Goal: Information Seeking & Learning: Learn about a topic

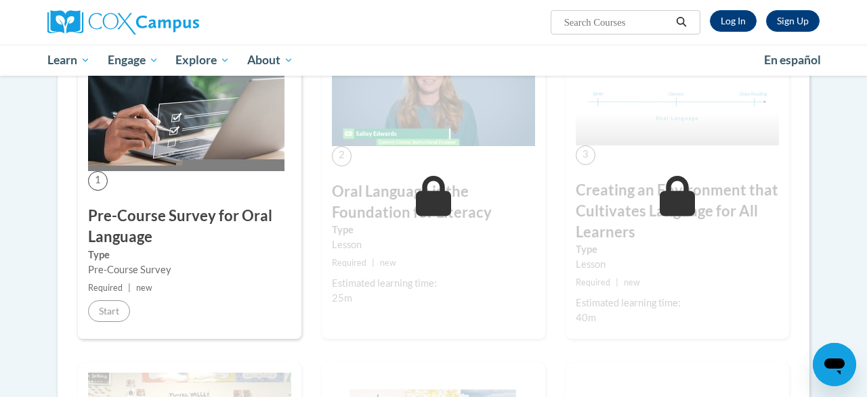
scroll to position [326, 0]
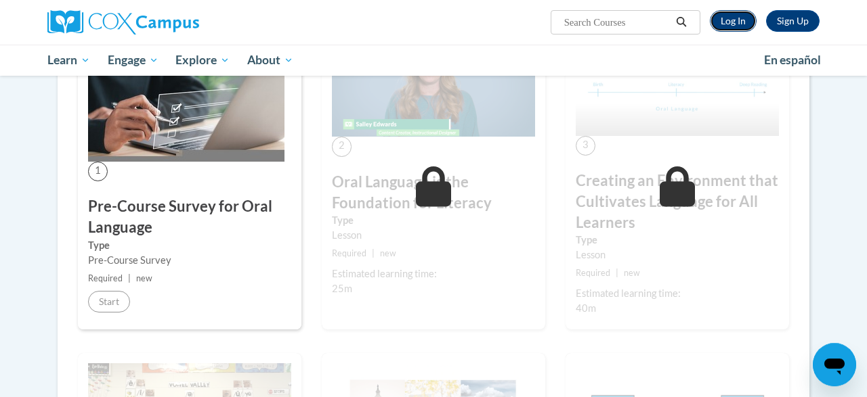
click at [728, 16] on link "Log In" at bounding box center [732, 21] width 47 height 22
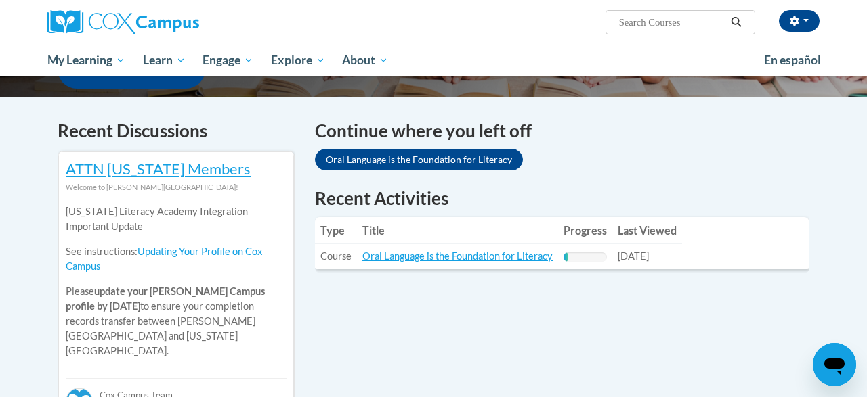
scroll to position [431, 0]
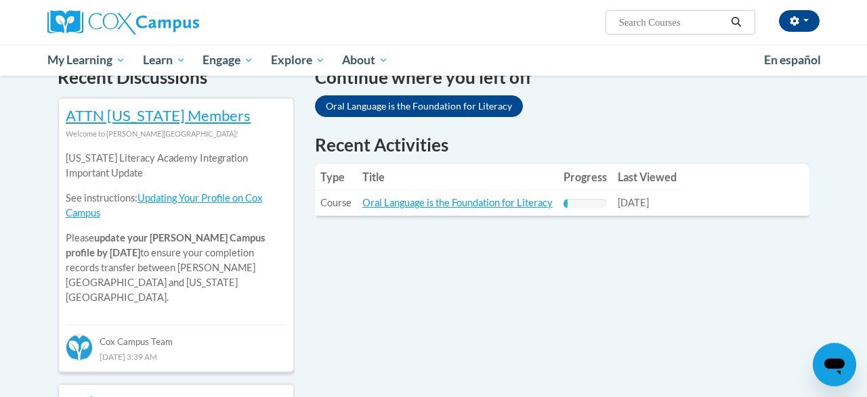
click at [499, 192] on td "Title: Oral Language is the Foundation for Literacy" at bounding box center [457, 203] width 201 height 25
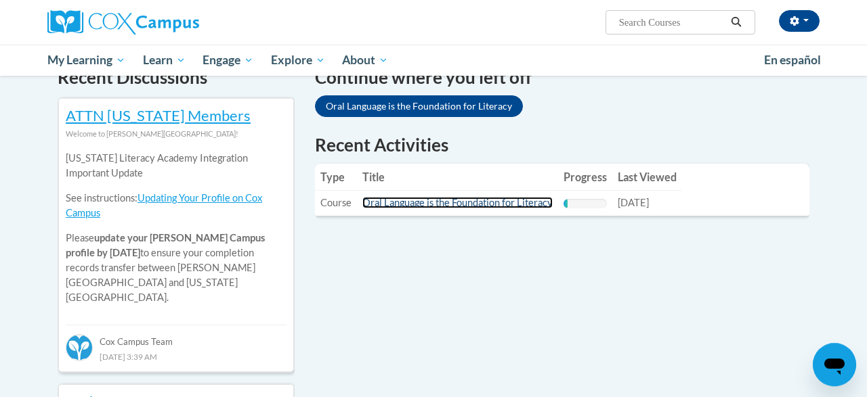
click at [474, 204] on link "Oral Language is the Foundation for Literacy" at bounding box center [457, 203] width 190 height 12
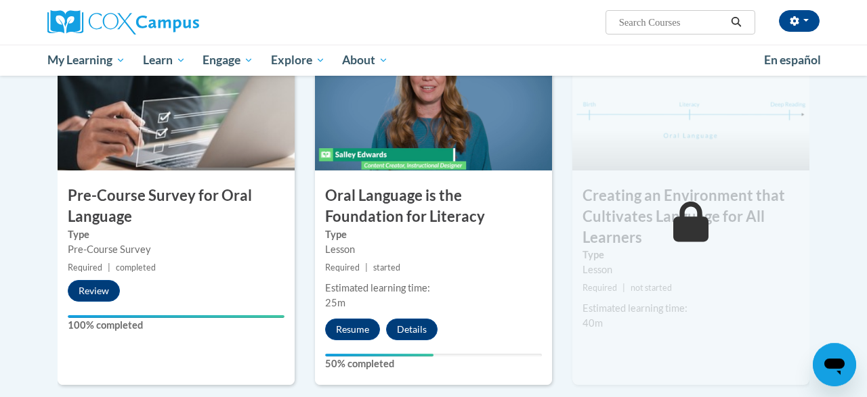
scroll to position [357, 0]
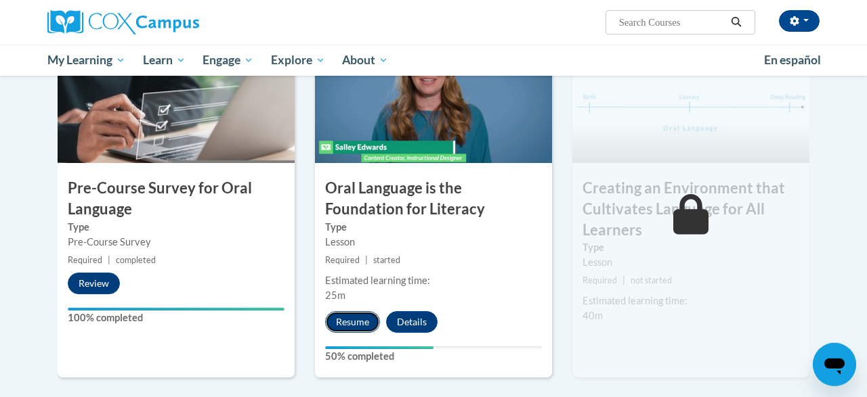
click at [342, 311] on button "Resume" at bounding box center [352, 322] width 55 height 22
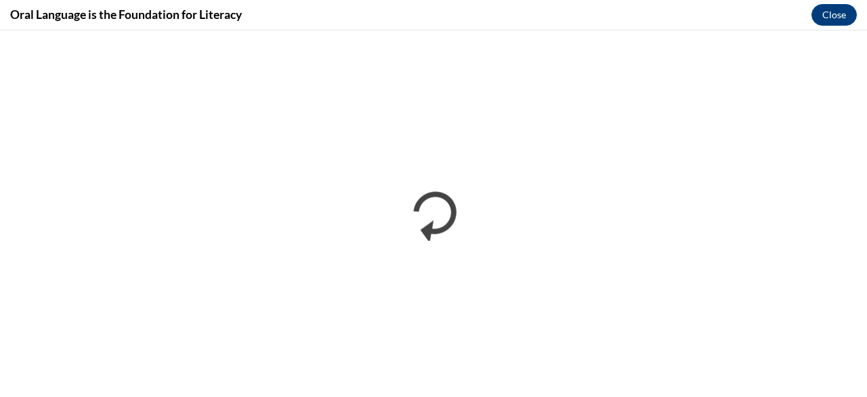
scroll to position [0, 0]
click at [554, 26] on div "Oral Language is the Foundation for Literacy Close" at bounding box center [433, 15] width 867 height 30
click at [361, 27] on div "Oral Language is the Foundation for Literacy Close" at bounding box center [433, 15] width 867 height 30
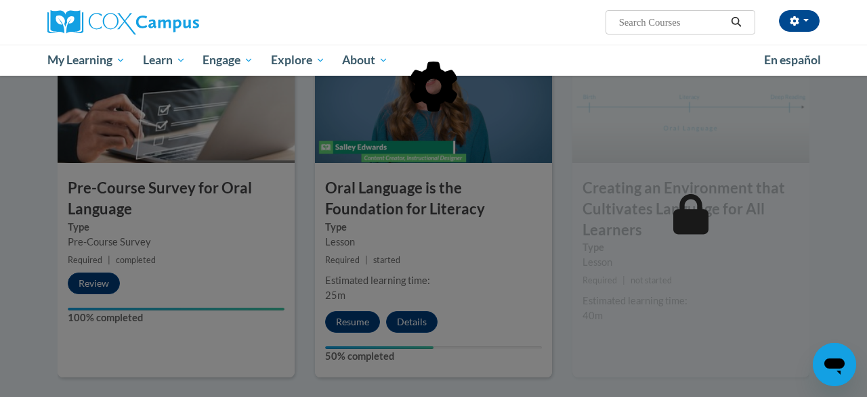
click at [510, 273] on div at bounding box center [433, 156] width 751 height 257
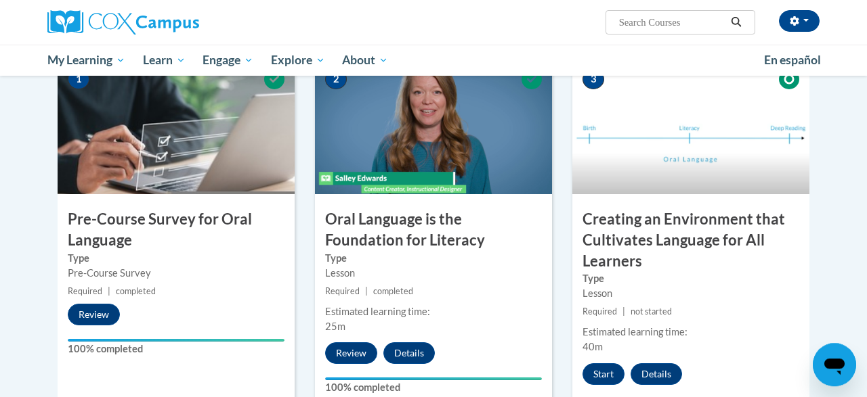
scroll to position [385, 0]
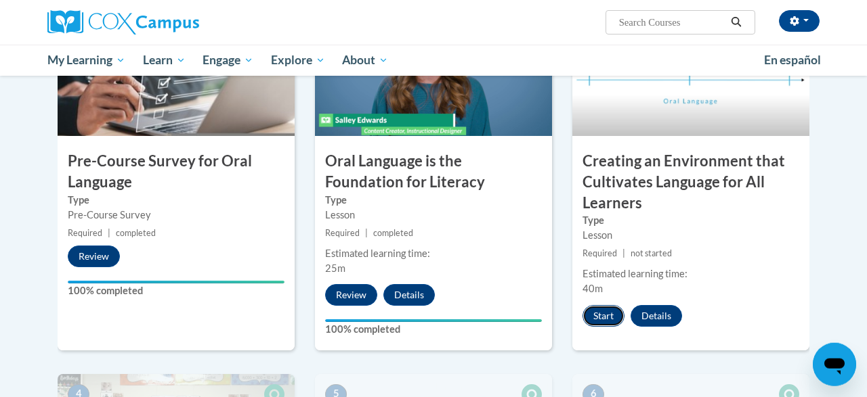
click at [599, 321] on button "Start" at bounding box center [603, 316] width 42 height 22
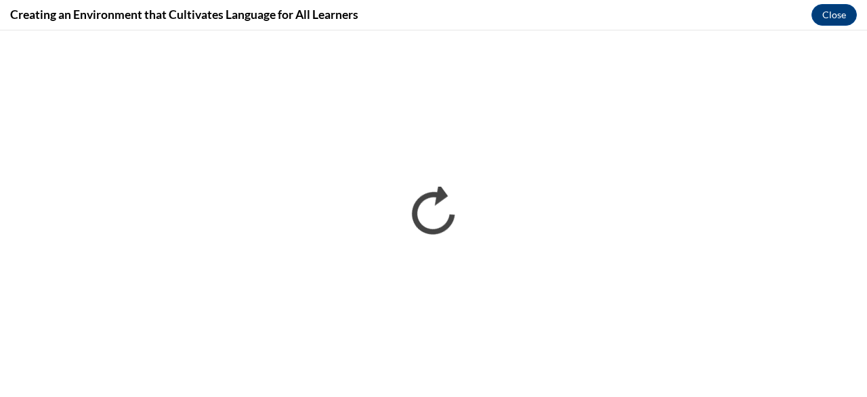
scroll to position [0, 0]
click at [827, 17] on button "Close" at bounding box center [833, 15] width 45 height 22
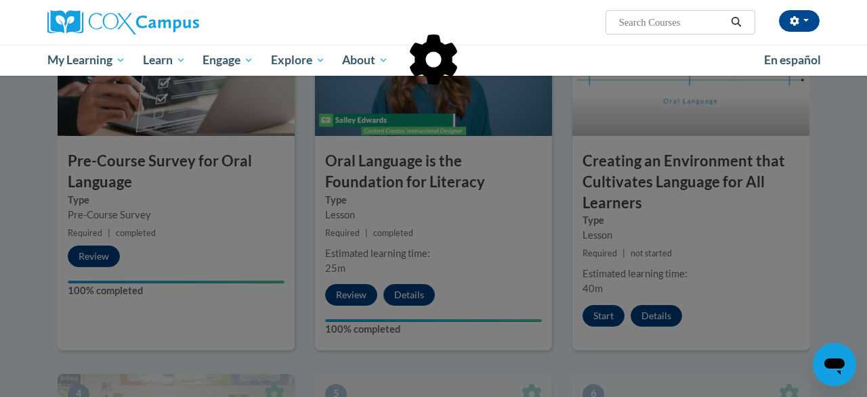
click at [769, 268] on div at bounding box center [433, 198] width 867 height 397
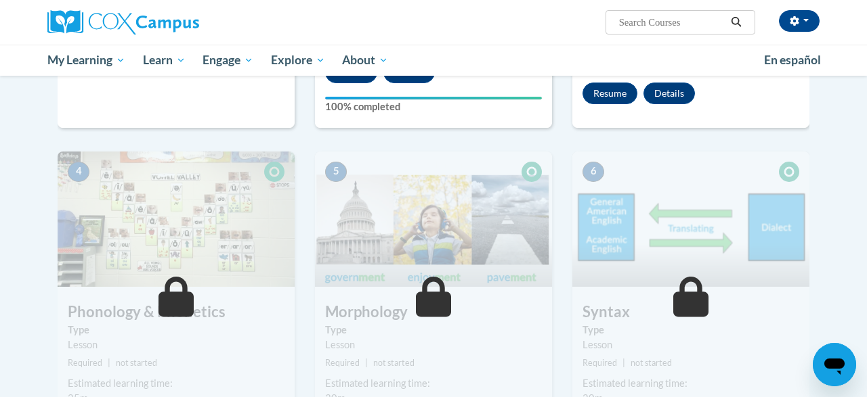
scroll to position [601, 0]
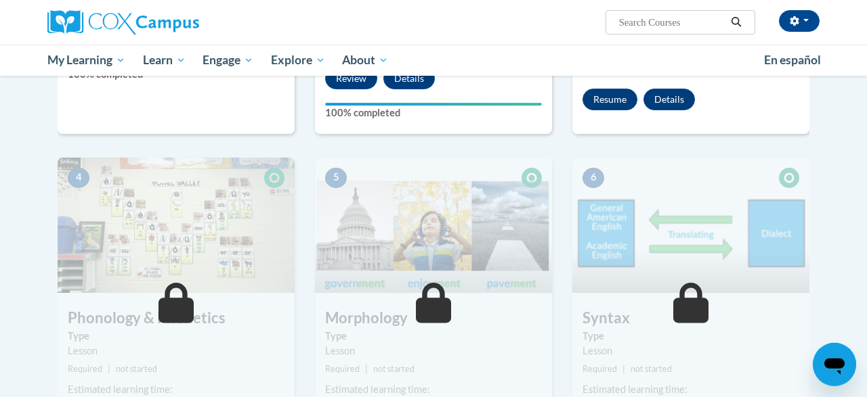
click at [591, 99] on button "Resume" at bounding box center [609, 100] width 55 height 22
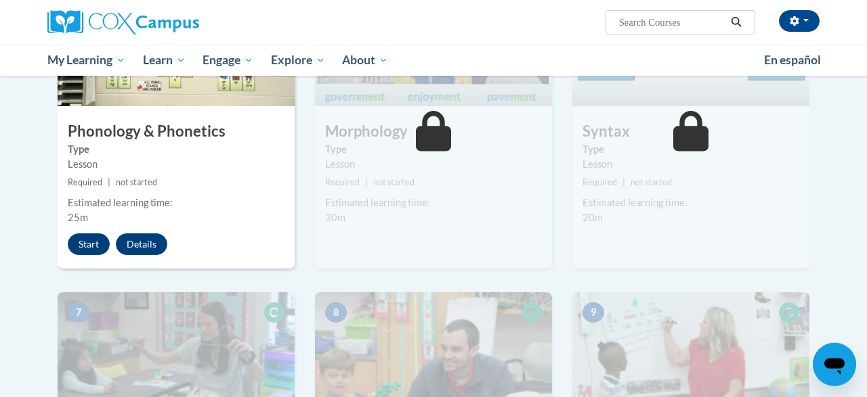
scroll to position [785, 0]
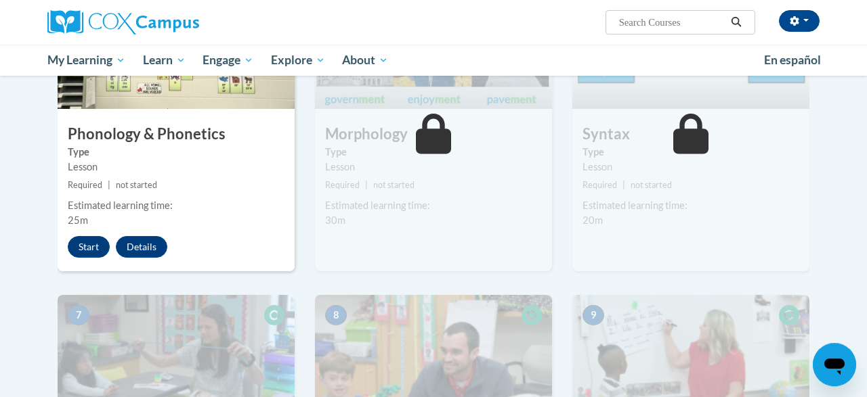
click at [88, 235] on div "4 Phonology & Phonetics Type Lesson Required | not started Estimated learning t…" at bounding box center [176, 123] width 237 height 298
click at [82, 246] on button "Start" at bounding box center [89, 247] width 42 height 22
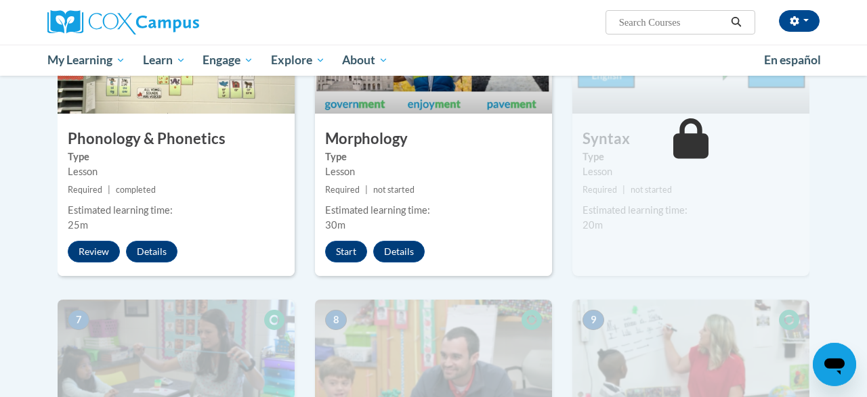
scroll to position [774, 0]
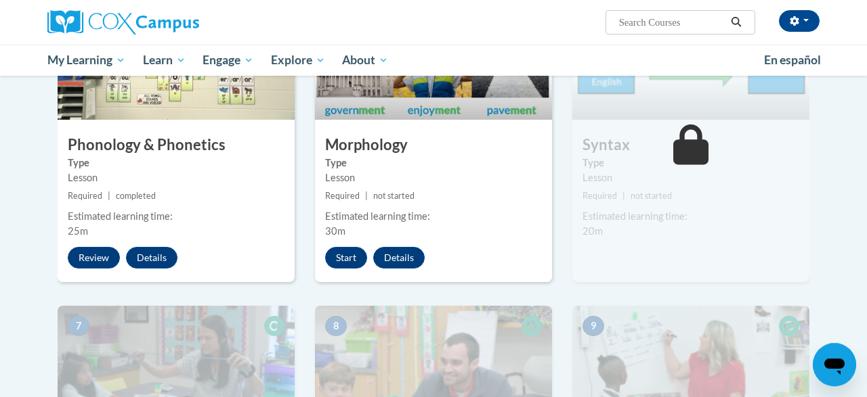
click at [349, 267] on div "5 Morphology Type Lesson Required | not started Estimated learning time: 30m St…" at bounding box center [433, 133] width 237 height 298
click at [345, 259] on button "Start" at bounding box center [346, 258] width 42 height 22
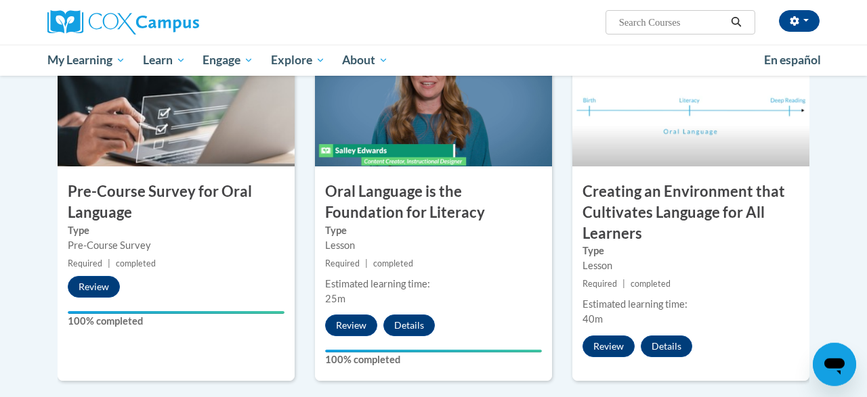
scroll to position [353, 0]
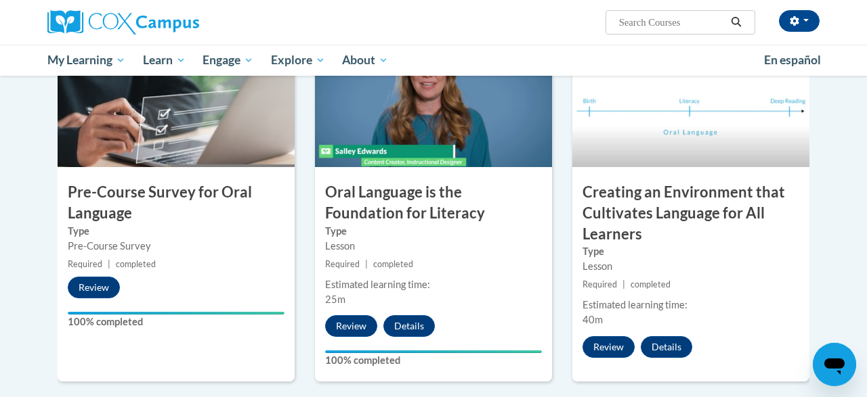
click at [739, 225] on h3 "Creating an Environment that Cultivates Language for All Learners" at bounding box center [690, 213] width 237 height 62
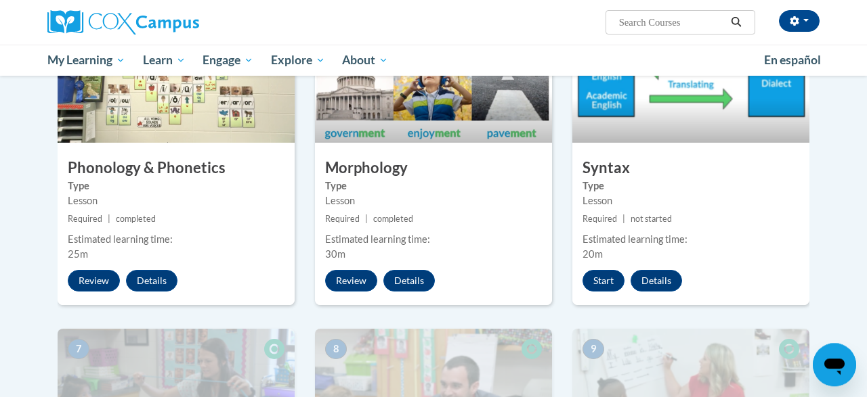
scroll to position [756, 0]
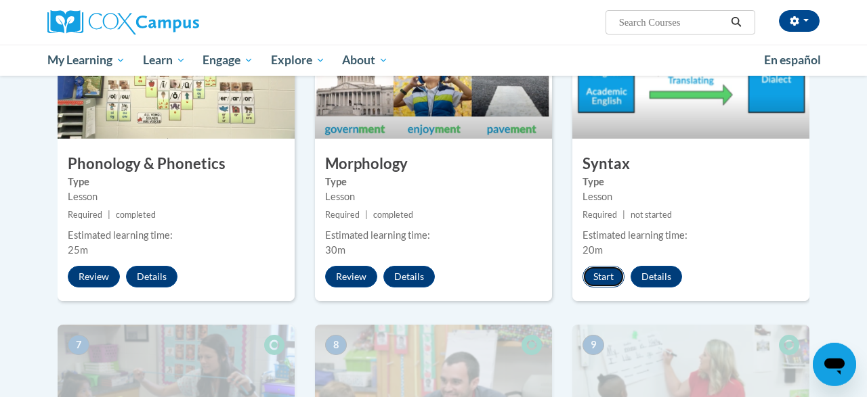
click at [611, 266] on button "Start" at bounding box center [603, 277] width 42 height 22
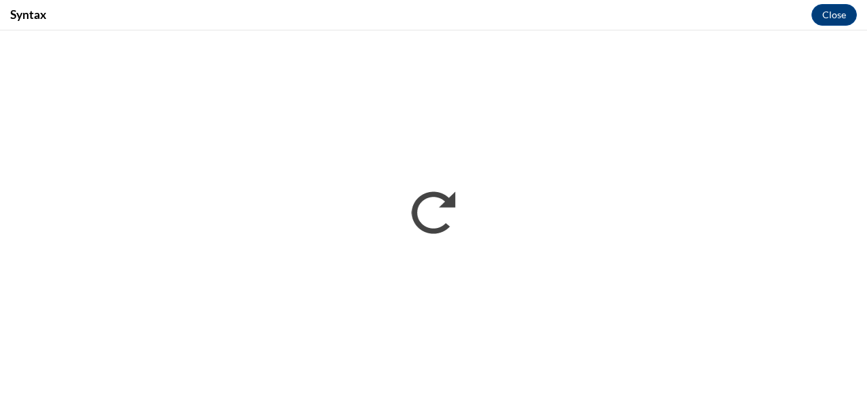
scroll to position [0, 0]
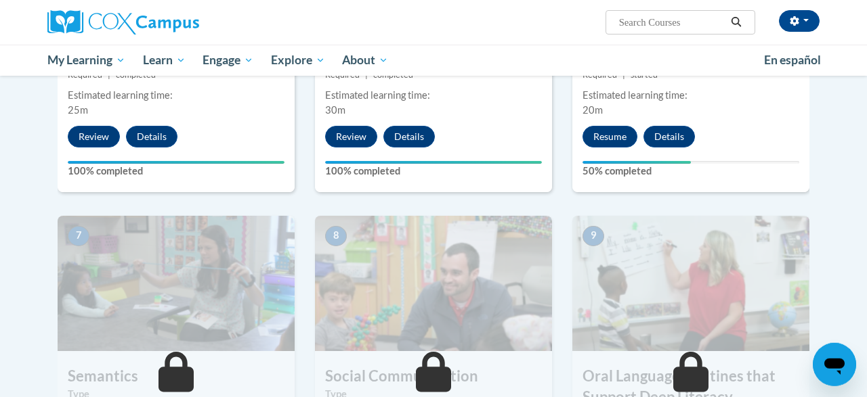
scroll to position [916, 0]
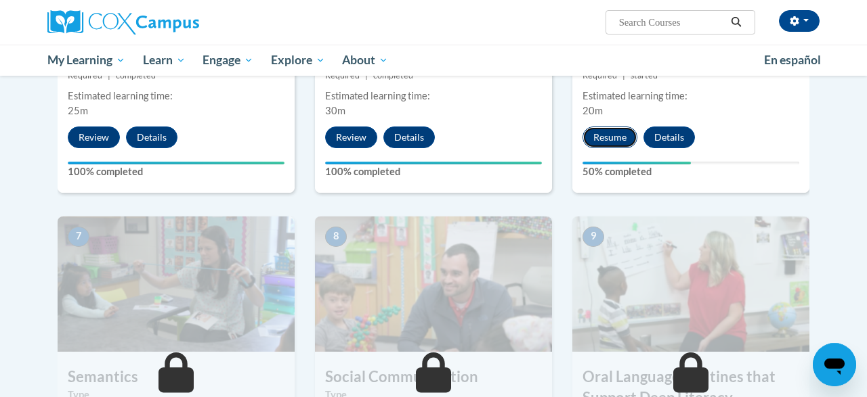
click at [607, 132] on button "Resume" at bounding box center [609, 138] width 55 height 22
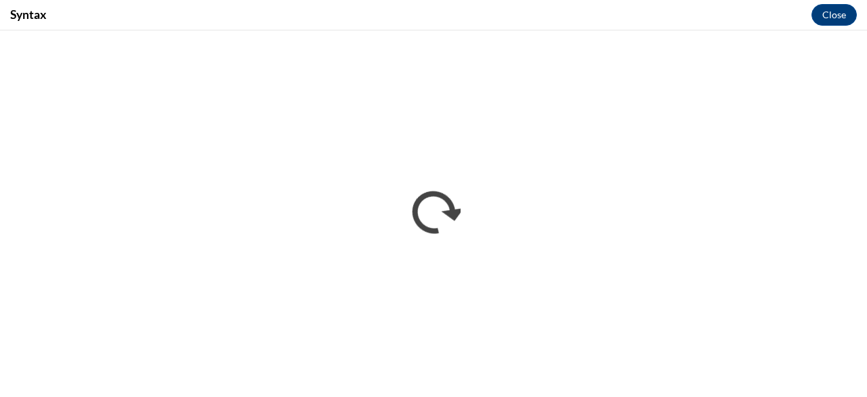
scroll to position [0, 0]
click at [829, 5] on button "Close" at bounding box center [833, 15] width 45 height 22
